Goal: Transaction & Acquisition: Register for event/course

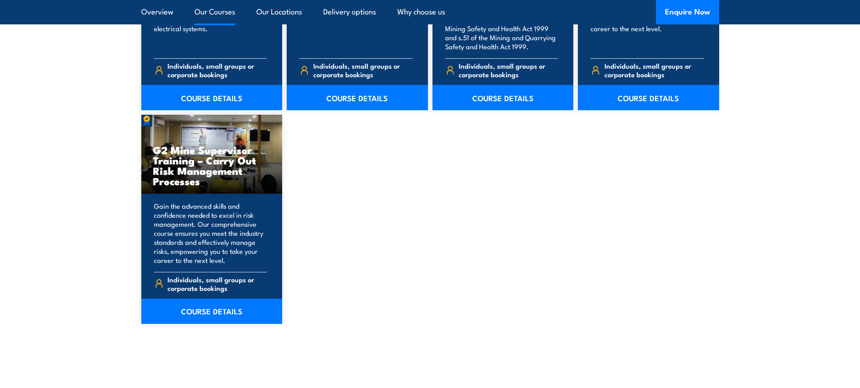
scroll to position [1580, 0]
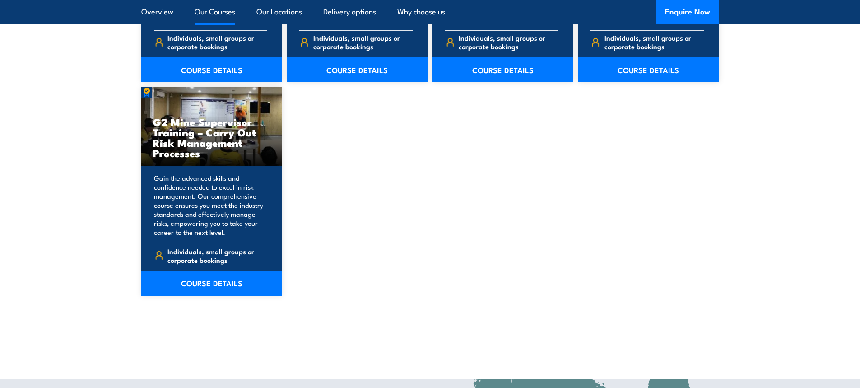
click at [227, 288] on link "COURSE DETAILS" at bounding box center [211, 282] width 141 height 25
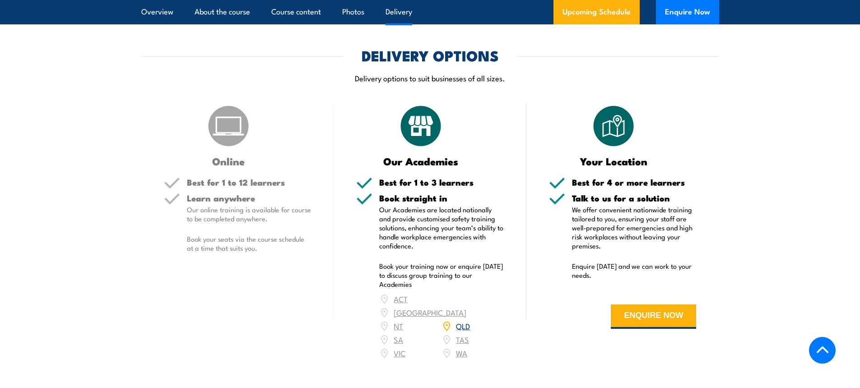
scroll to position [1625, 0]
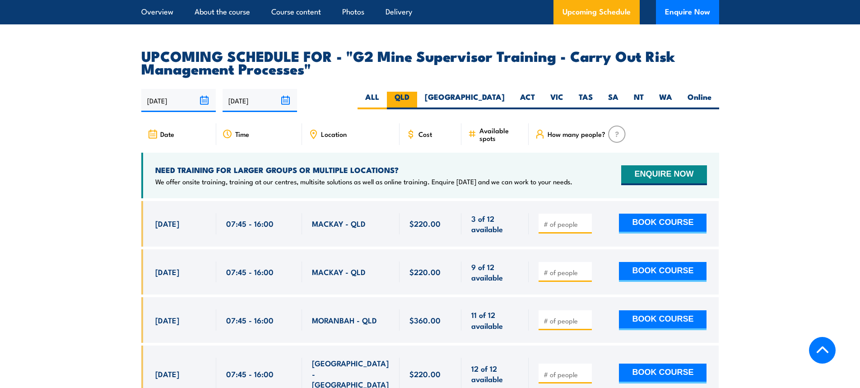
click at [417, 104] on label "QLD" at bounding box center [402, 101] width 30 height 18
click at [415, 98] on input "QLD" at bounding box center [412, 95] width 6 height 6
radio input "true"
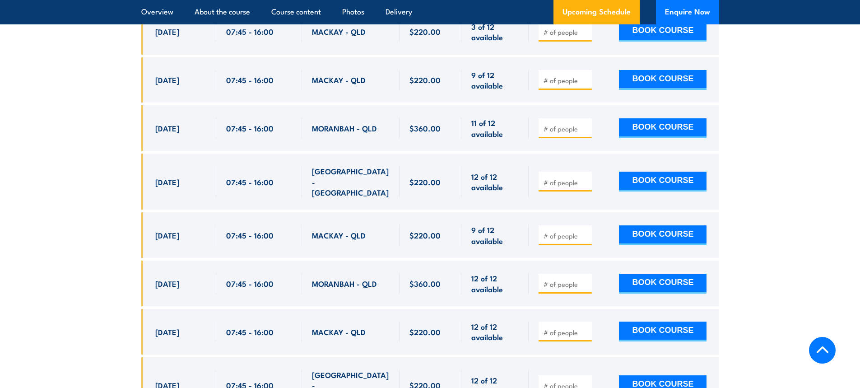
scroll to position [1772, 0]
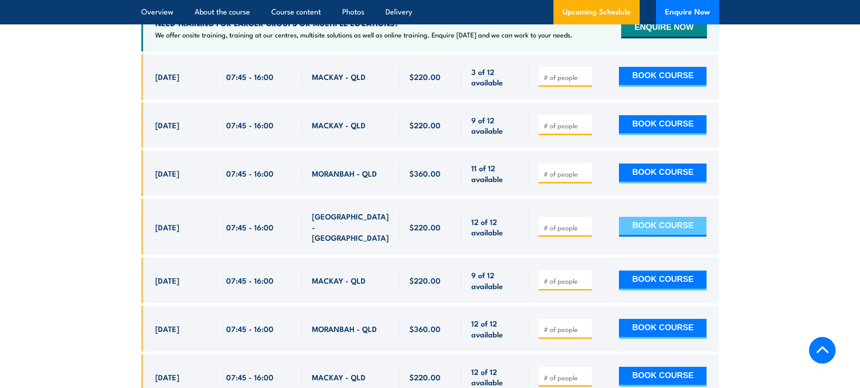
click at [652, 233] on button "BOOK COURSE" at bounding box center [663, 227] width 88 height 20
type input "1"
click at [586, 226] on input "1" at bounding box center [566, 227] width 45 height 9
click at [642, 226] on button "BOOK COURSE" at bounding box center [663, 227] width 88 height 20
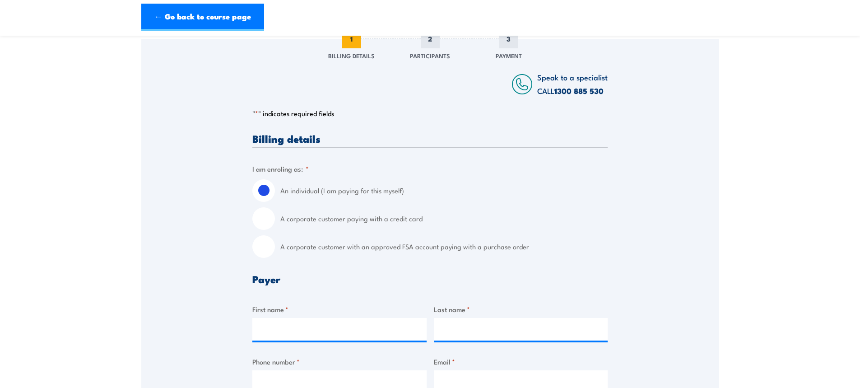
scroll to position [135, 0]
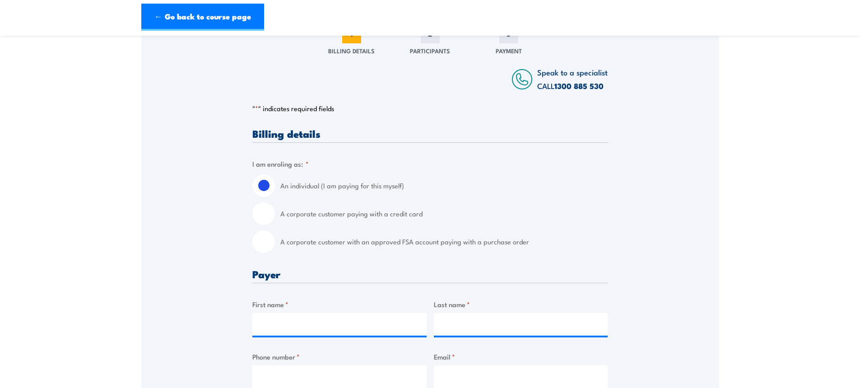
click at [266, 215] on input "A corporate customer paying with a credit card" at bounding box center [263, 213] width 23 height 23
radio input "true"
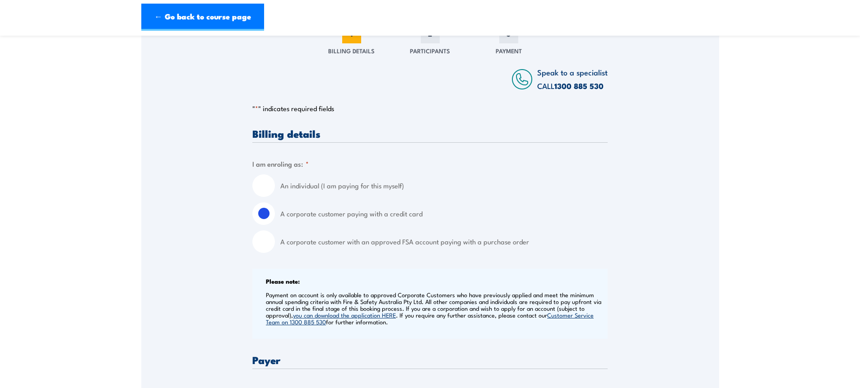
click at [258, 244] on input "A corporate customer with an approved FSA account paying with a purchase order" at bounding box center [263, 241] width 23 height 23
radio input "true"
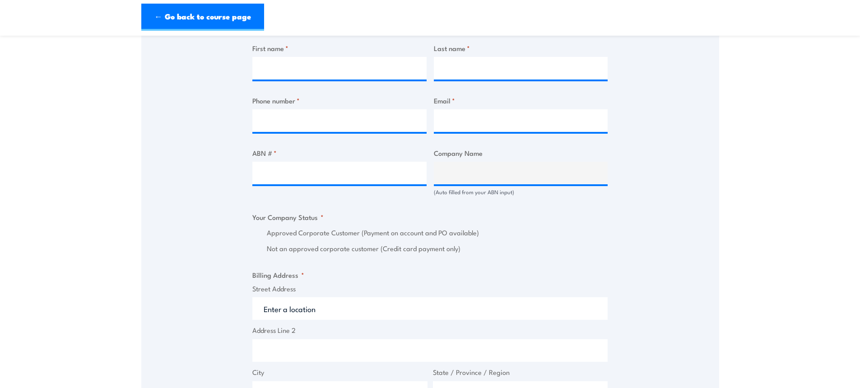
scroll to position [451, 0]
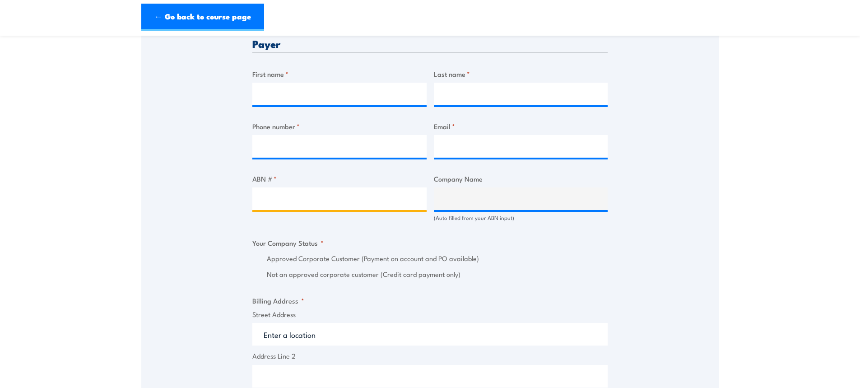
click at [394, 205] on input "ABN # *" at bounding box center [339, 198] width 174 height 23
click at [318, 205] on input "ABN # *" at bounding box center [339, 198] width 174 height 23
type input "13144682413"
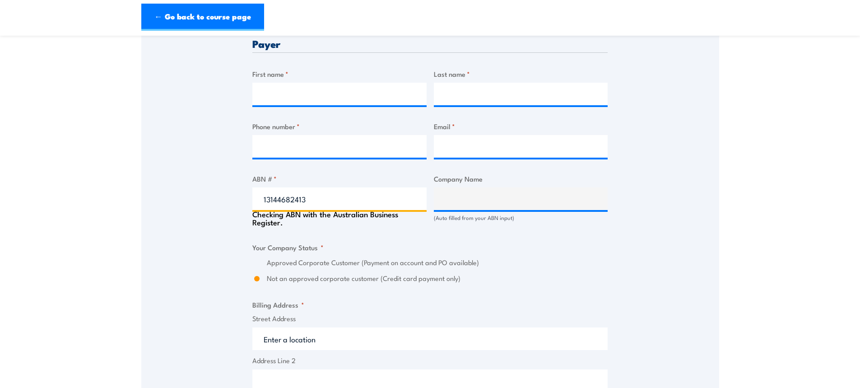
type input "ACTION DRILL & BLAST PTY LTD"
radio input "true"
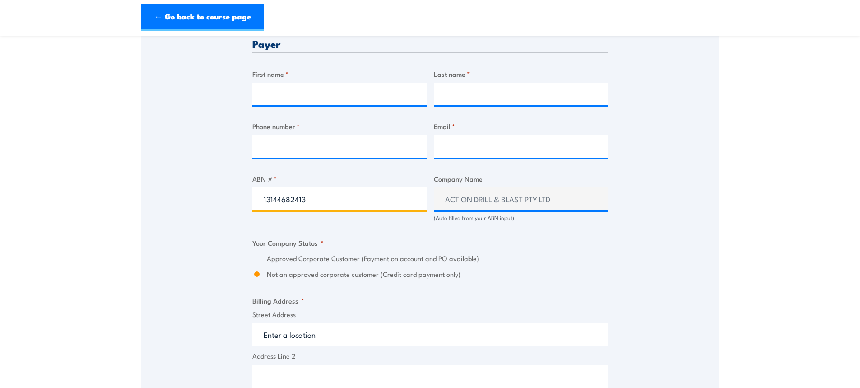
type input "13144682413"
click at [529, 255] on label "Approved Corporate Customer (Payment on account and PO available)" at bounding box center [437, 258] width 341 height 10
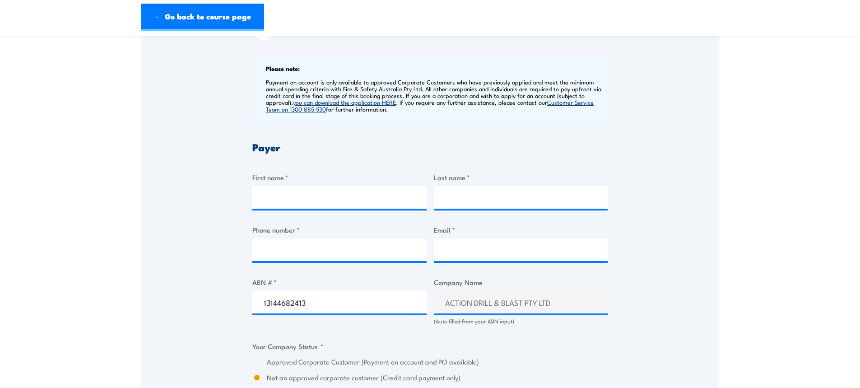
scroll to position [361, 0]
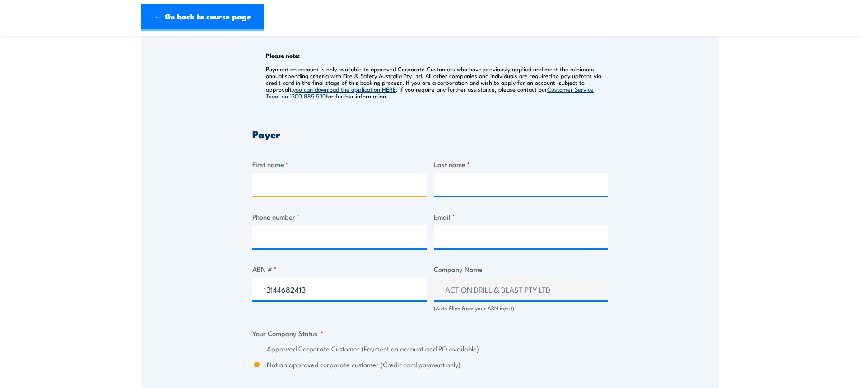
click at [347, 184] on input "First name *" at bounding box center [339, 184] width 174 height 23
type input "[PERSON_NAME]"
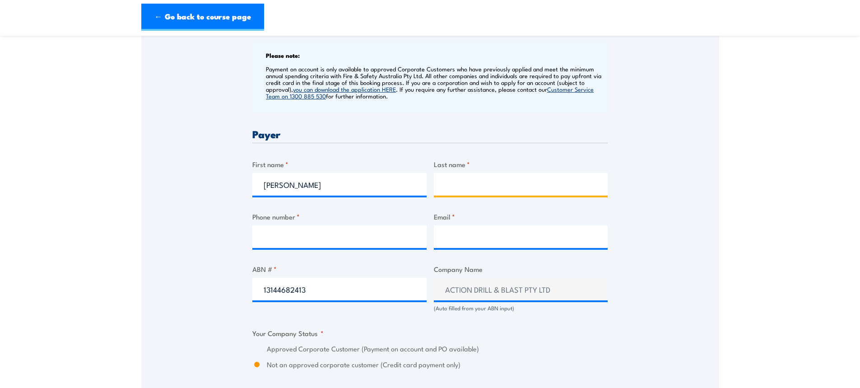
click at [481, 184] on input "Last name *" at bounding box center [521, 184] width 174 height 23
type input "V"
type input "[PERSON_NAME]"
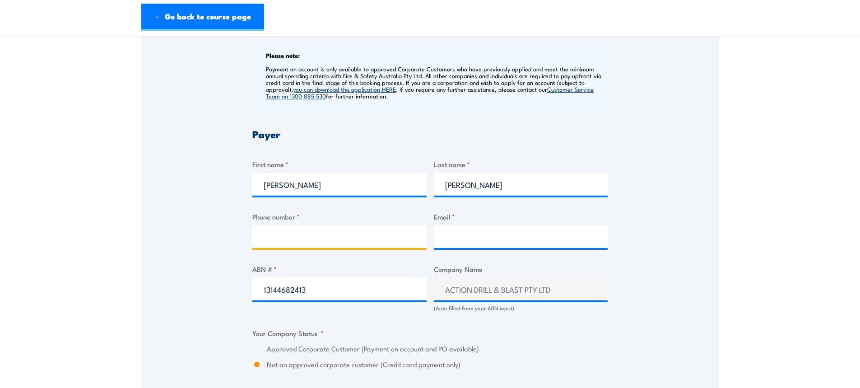
click at [369, 240] on input "Phone number *" at bounding box center [339, 236] width 174 height 23
type input "0414138844"
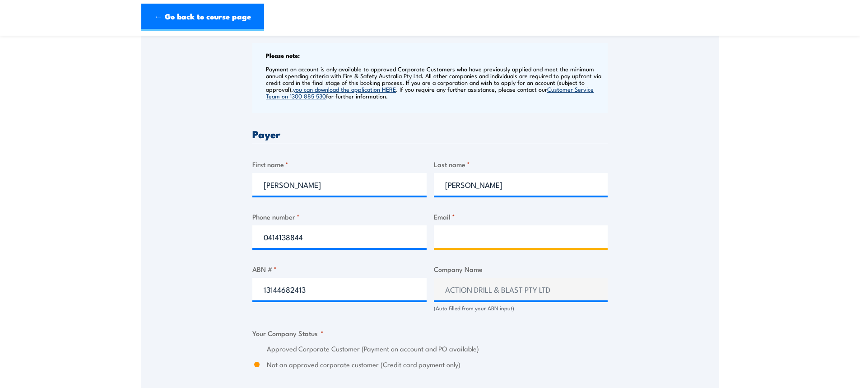
click at [469, 237] on input "Email *" at bounding box center [521, 236] width 174 height 23
type input "[PERSON_NAME][EMAIL_ADDRESS][PERSON_NAME][DOMAIN_NAME]"
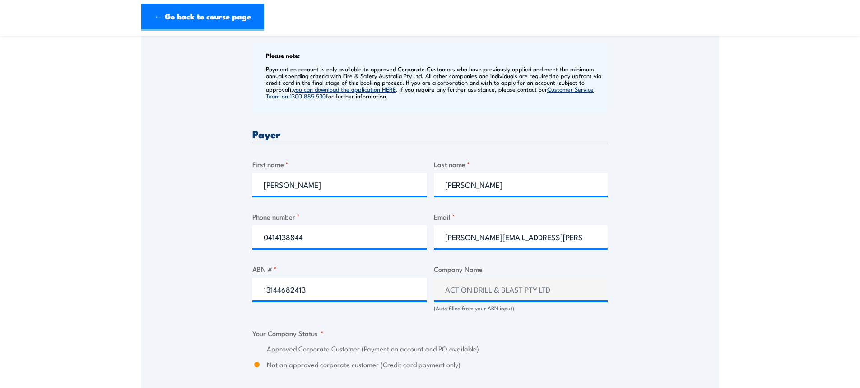
click at [598, 318] on div "Billing details I am enroling as: * An individual (I am paying for this myself)…" at bounding box center [429, 365] width 355 height 926
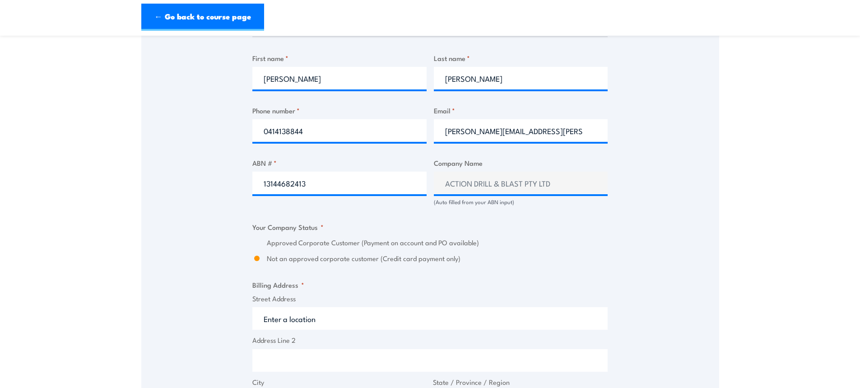
scroll to position [451, 0]
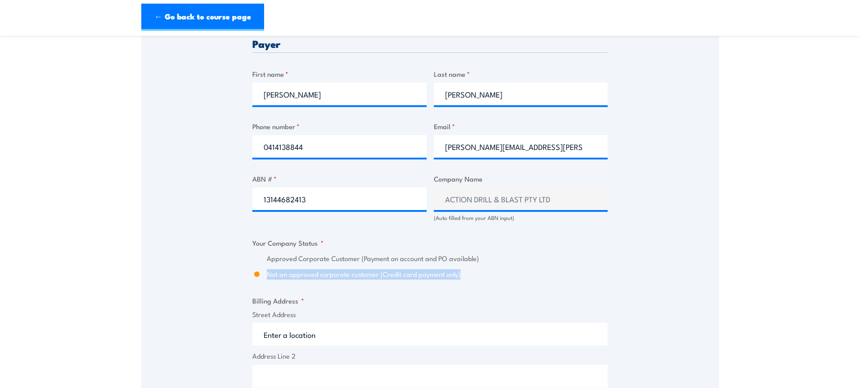
click at [554, 267] on div "Approved Corporate Customer (Payment on account and PO available) Not an approv…" at bounding box center [429, 266] width 355 height 26
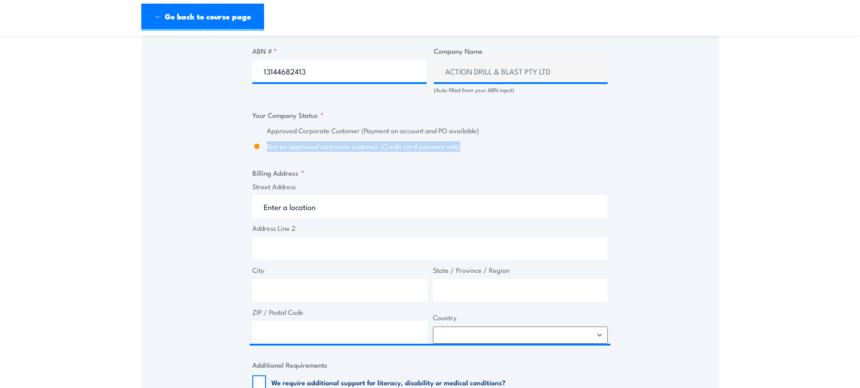
scroll to position [587, 0]
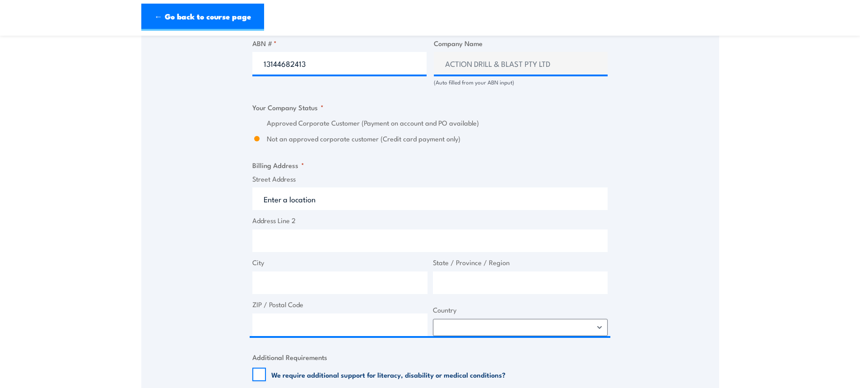
click at [523, 259] on label "State / Province / Region" at bounding box center [520, 262] width 175 height 10
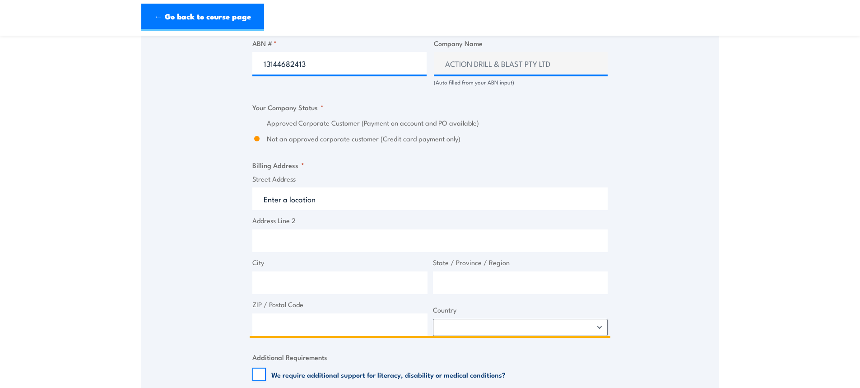
click at [523, 271] on input "State / Province / Region" at bounding box center [520, 282] width 175 height 23
click at [426, 196] on input "Street Address" at bounding box center [429, 198] width 355 height 23
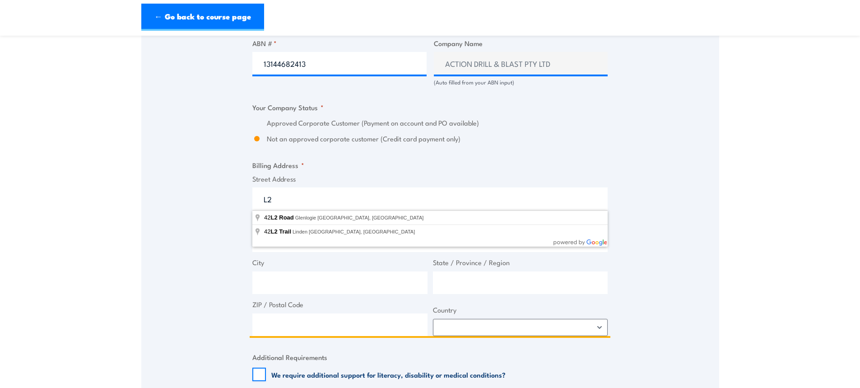
type input "L"
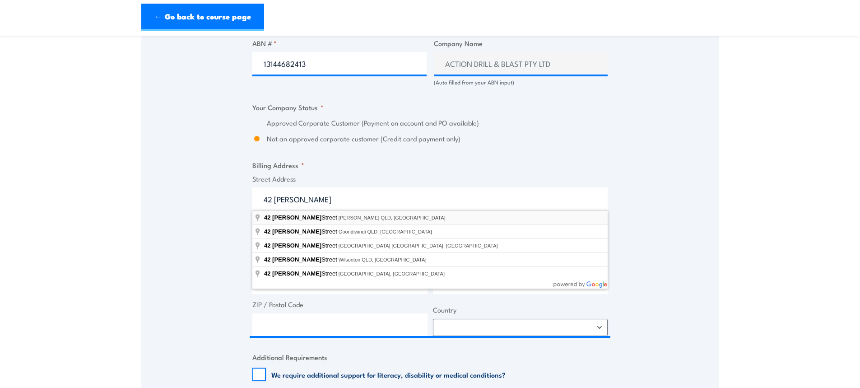
type input "[STREET_ADDRESS][PERSON_NAME][PERSON_NAME]"
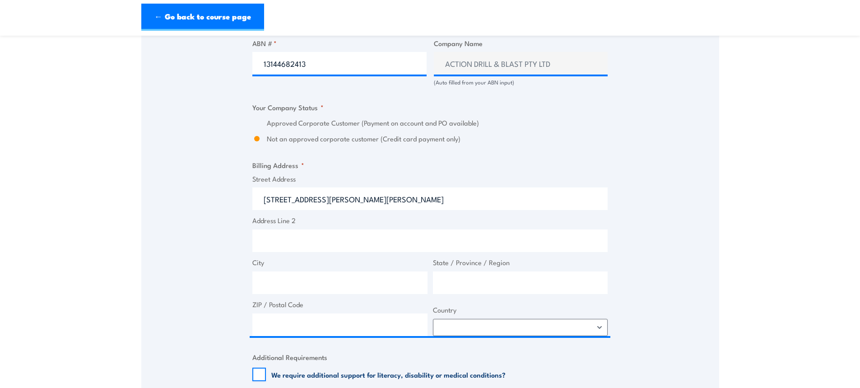
type input "[STREET_ADDRESS][PERSON_NAME]"
type input "[PERSON_NAME]"
type input "[GEOGRAPHIC_DATA]"
type input "4064"
select select "[GEOGRAPHIC_DATA]"
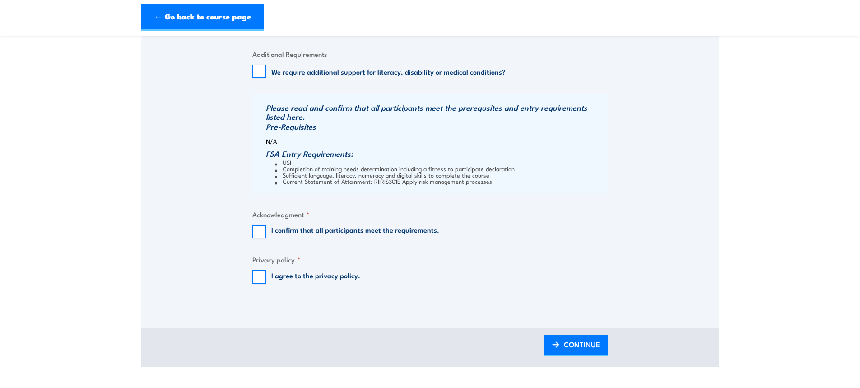
scroll to position [903, 0]
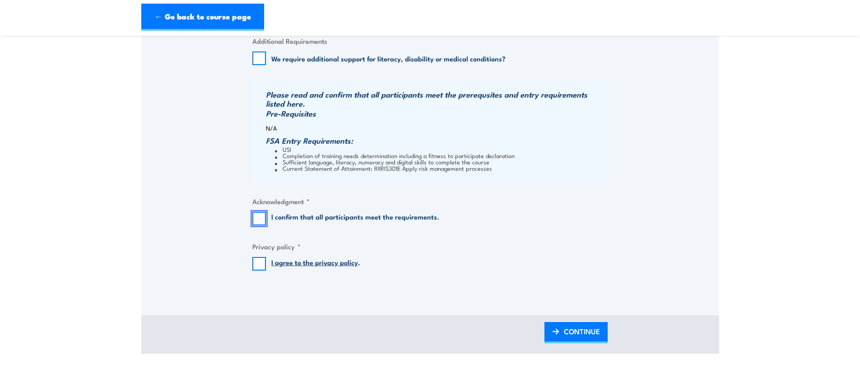
click at [261, 217] on input "I confirm that all participants meet the requirements." at bounding box center [259, 219] width 14 height 14
checkbox input "true"
click at [261, 264] on input "I agree to the privacy policy ." at bounding box center [259, 264] width 14 height 14
checkbox input "true"
click at [566, 328] on span "CONTINUE" at bounding box center [582, 331] width 36 height 24
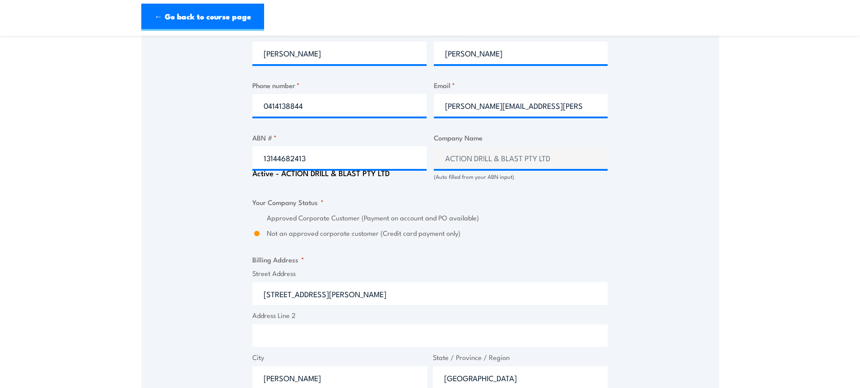
scroll to position [553, 0]
